Goal: Navigation & Orientation: Find specific page/section

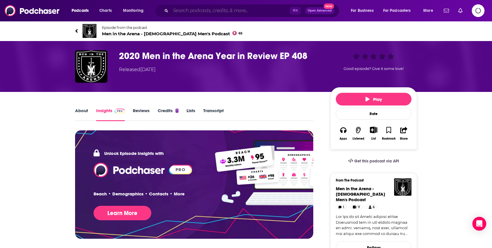
click at [185, 11] on input "Search podcasts, credits, & more..." at bounding box center [230, 10] width 119 height 9
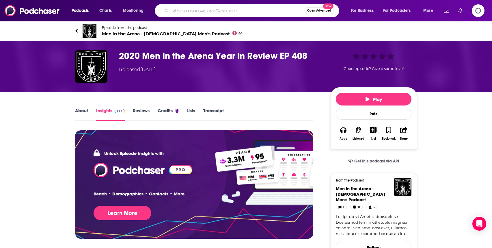
paste input "The Same Room, a podcast"
click at [213, 12] on input "The Same Room, a podcast" at bounding box center [232, 10] width 122 height 9
type input "The Same Room podcast"
click at [231, 12] on input "The Same Room podcast" at bounding box center [232, 10] width 122 height 9
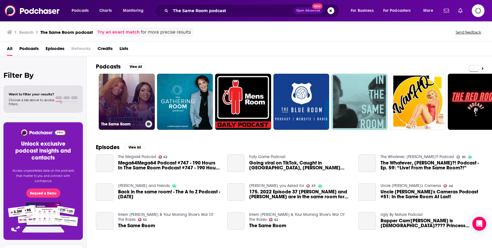
click at [130, 112] on link "The Same Room" at bounding box center [127, 102] width 56 height 56
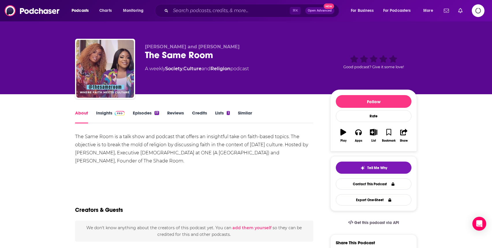
click at [145, 111] on link "Episodes 17" at bounding box center [146, 116] width 26 height 13
